Goal: Navigation & Orientation: Find specific page/section

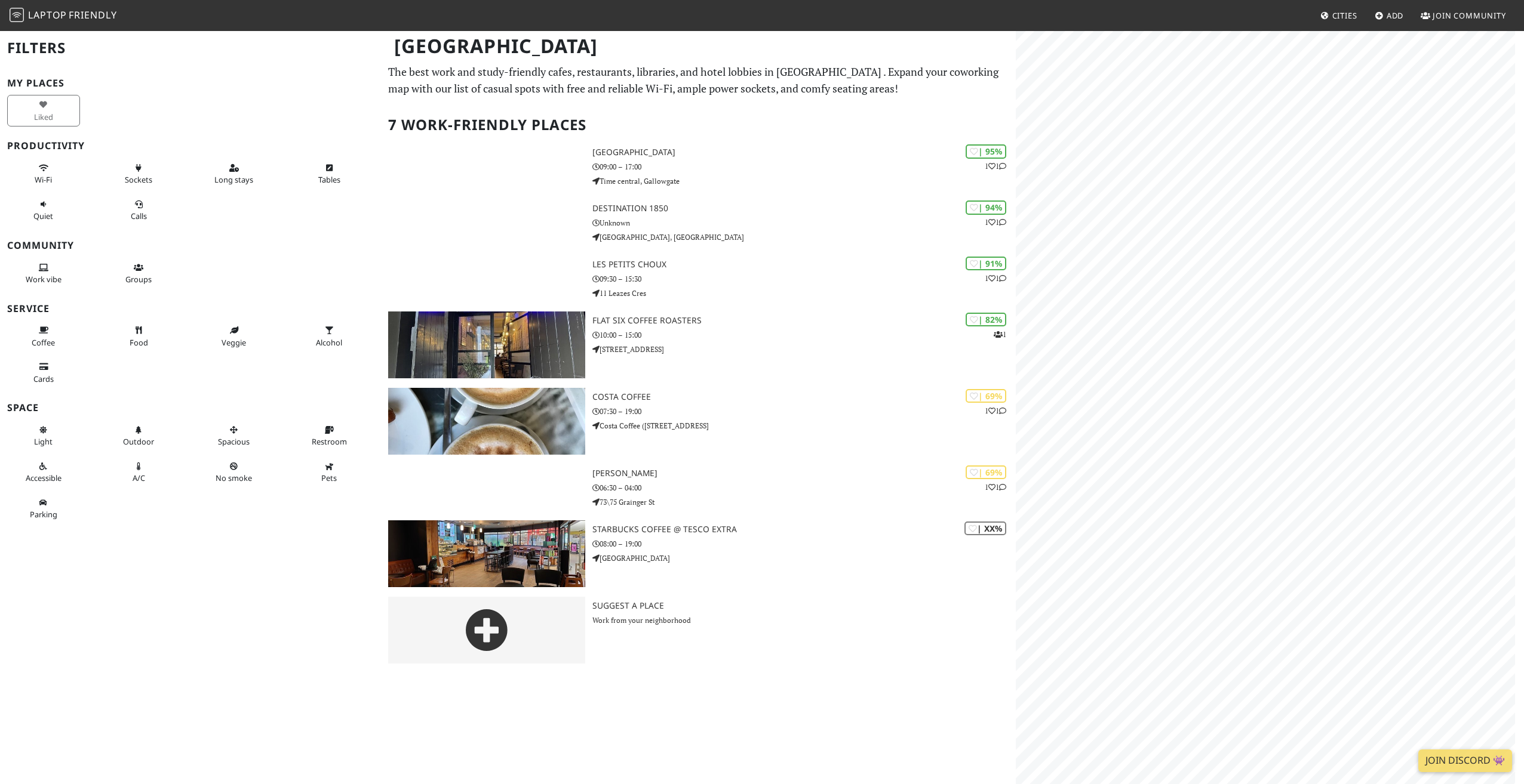
click at [67, 11] on span "Laptop Friendly" at bounding box center [63, 15] width 107 height 13
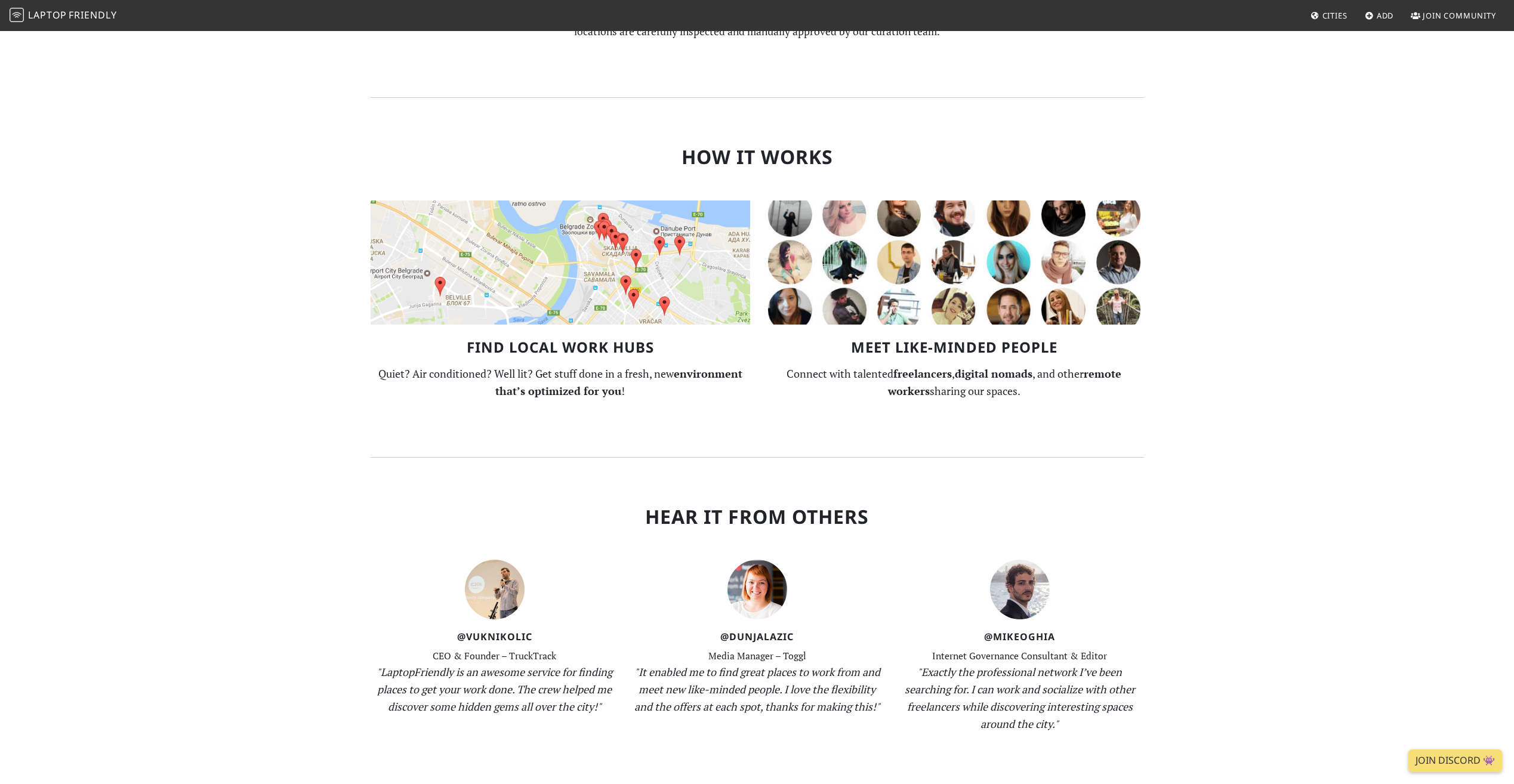
scroll to position [1074, 0]
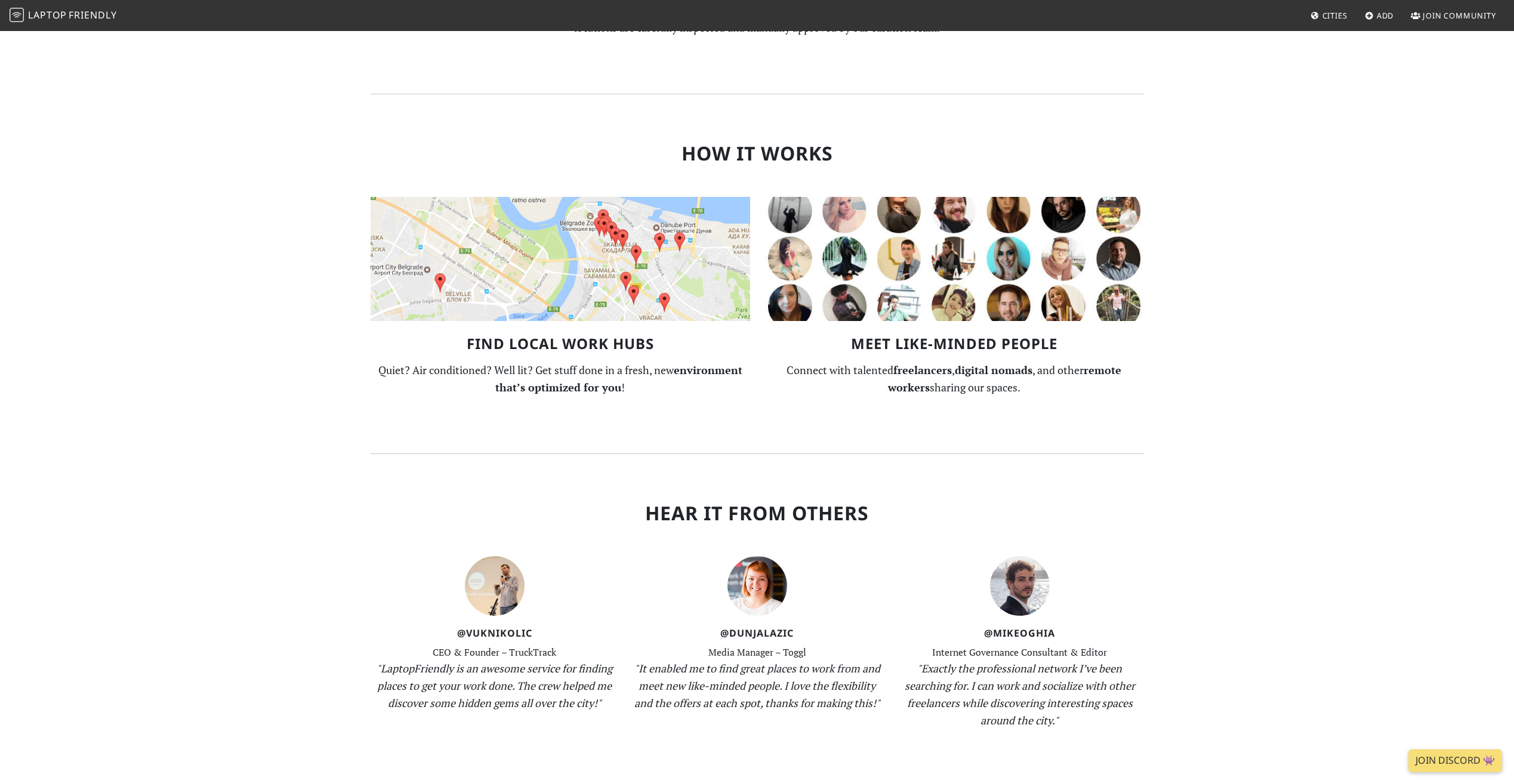
click at [496, 197] on img at bounding box center [561, 259] width 379 height 124
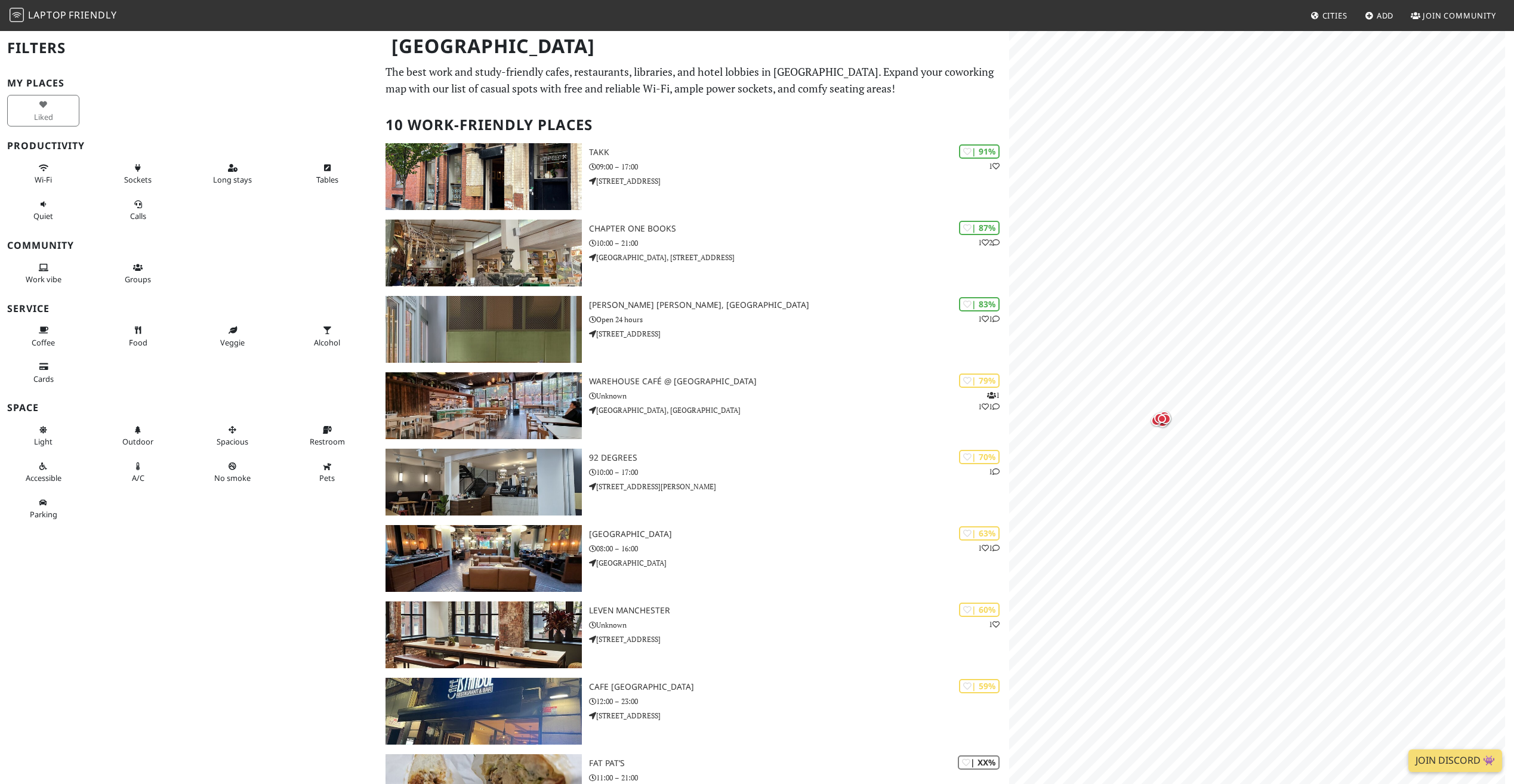
scroll to position [199, 0]
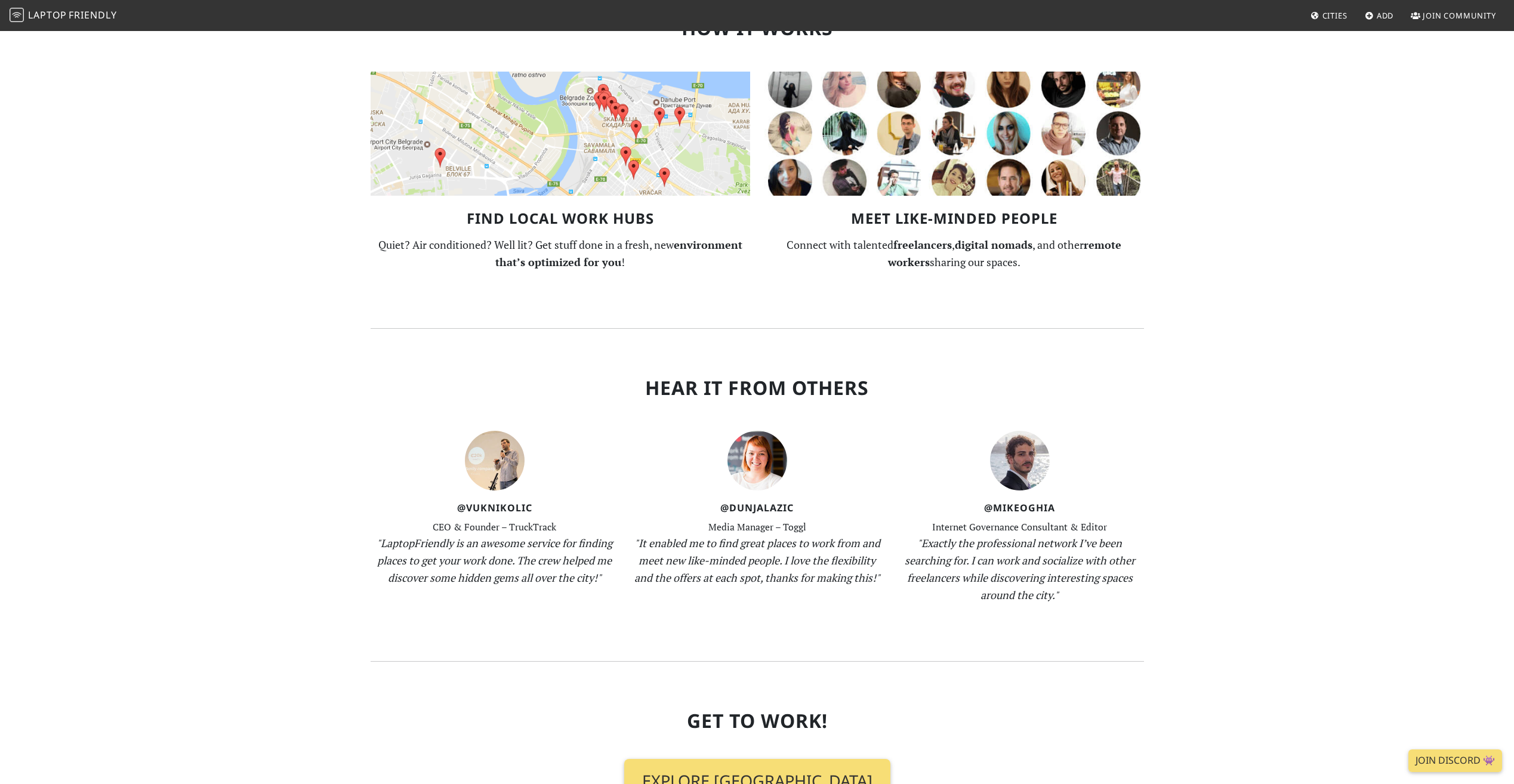
scroll to position [1345, 0]
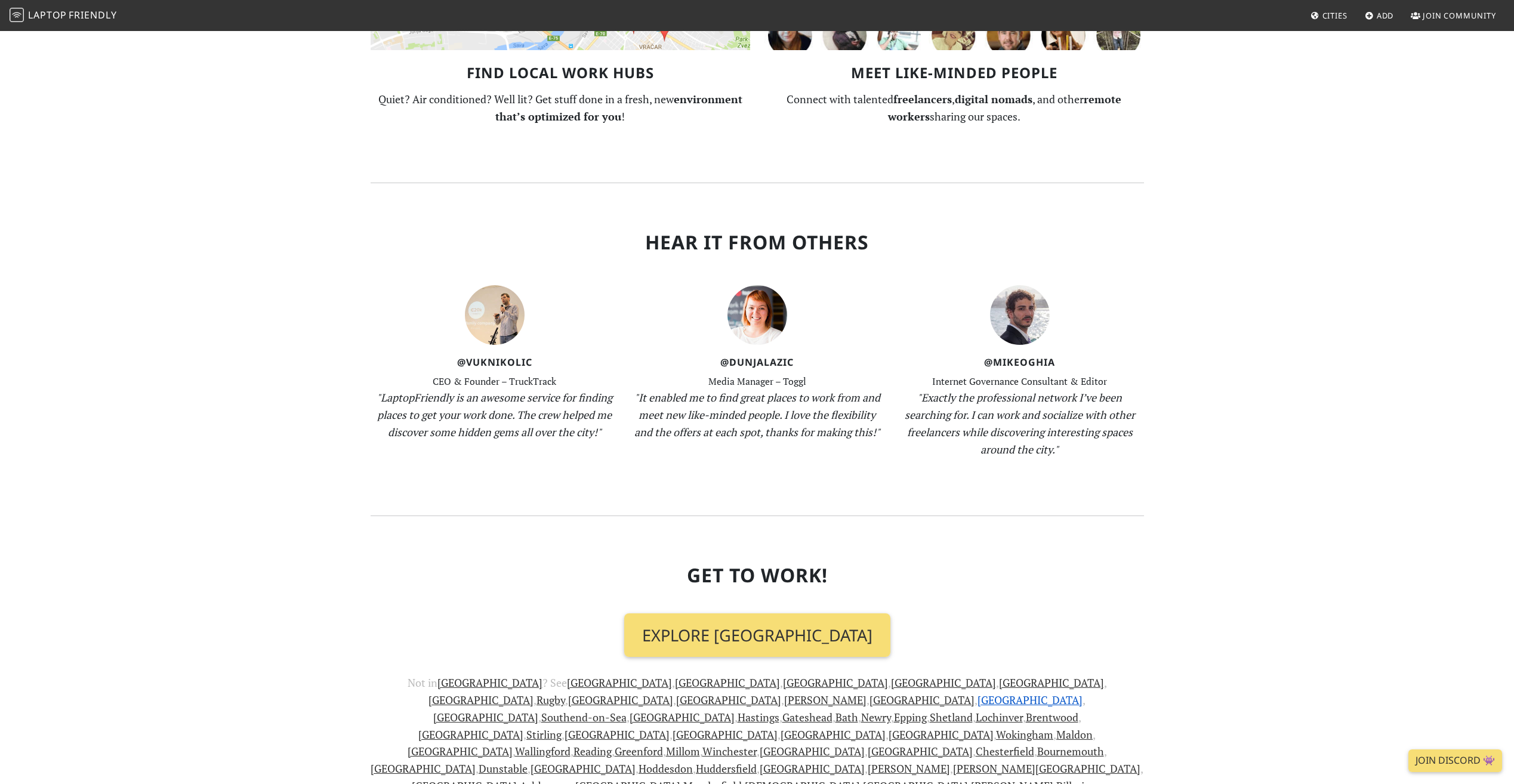
click at [1080, 693] on link "Newcastle" at bounding box center [1030, 700] width 105 height 14
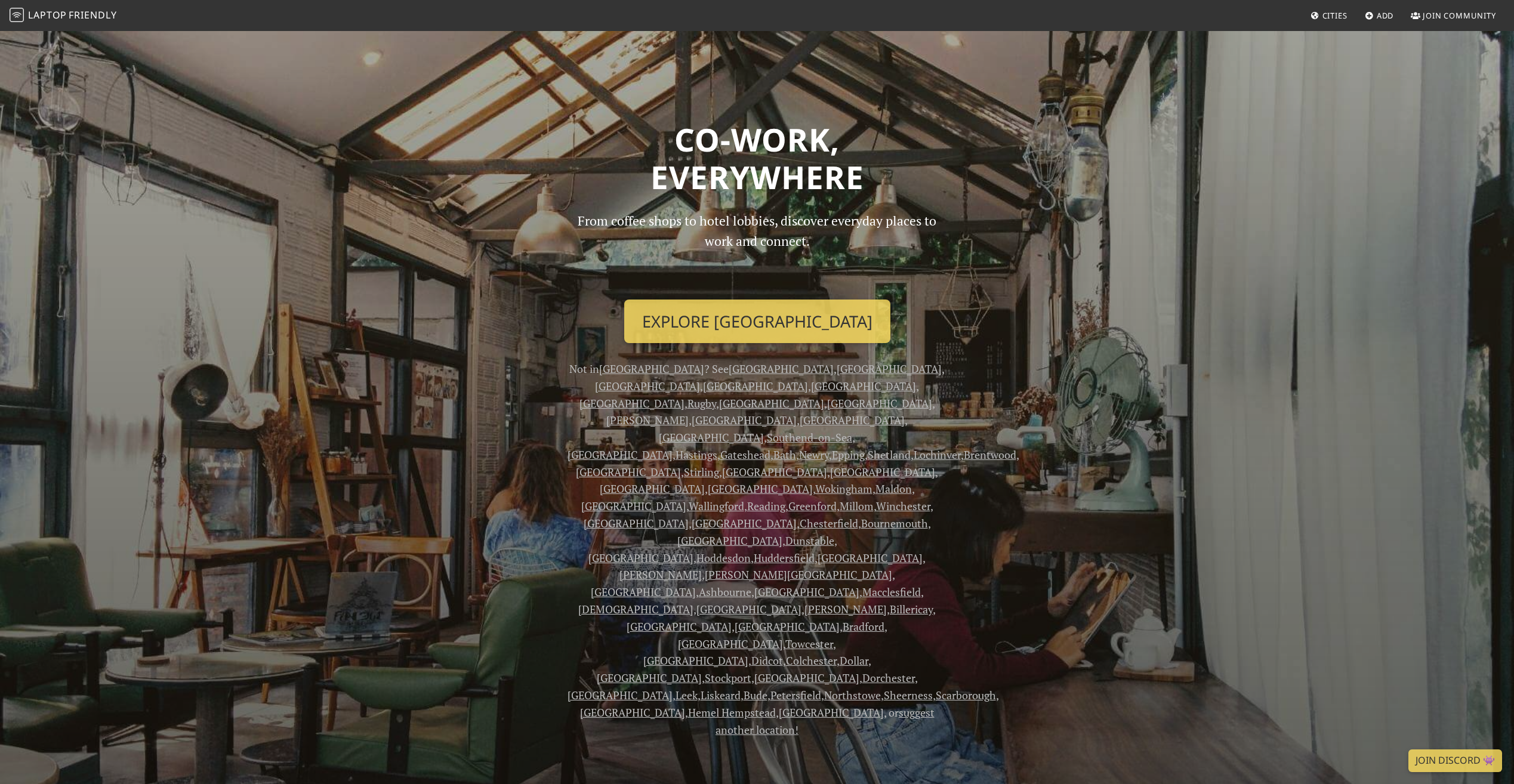
scroll to position [1345, 0]
